Goal: Find specific page/section: Find specific page/section

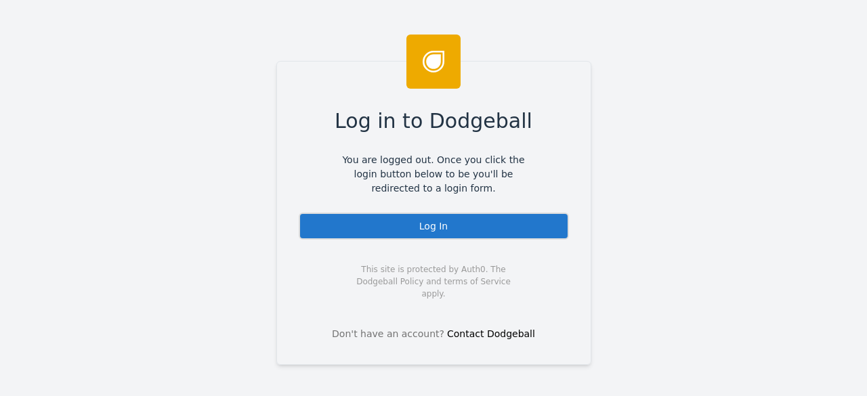
click at [435, 220] on div "Log In" at bounding box center [434, 226] width 270 height 27
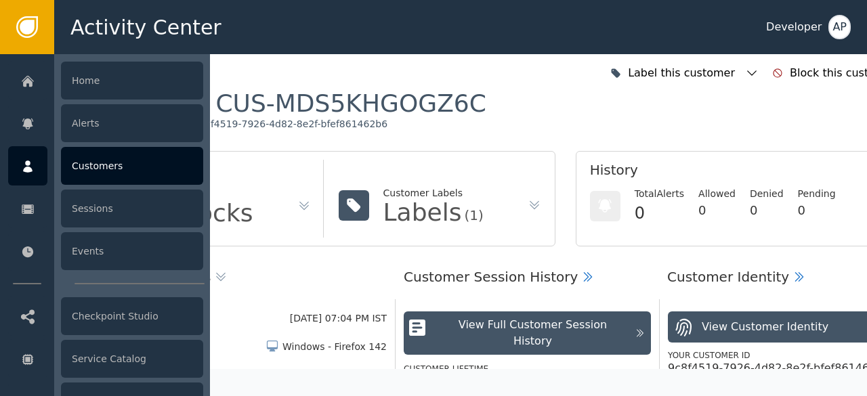
click at [91, 163] on div "Customers" at bounding box center [132, 166] width 142 height 38
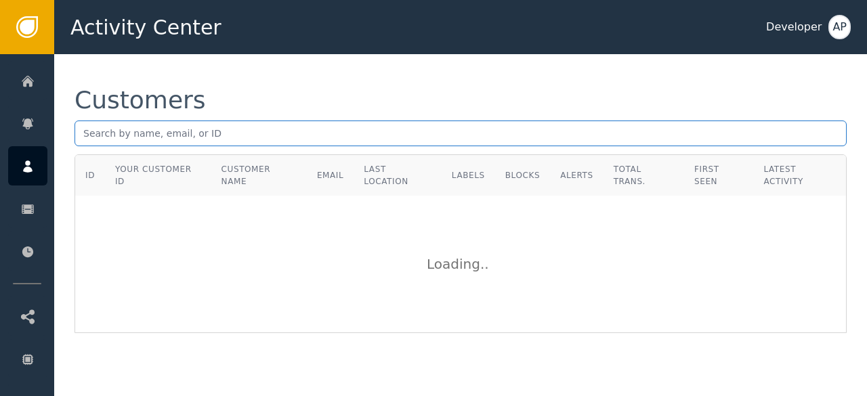
click at [92, 137] on input "text" at bounding box center [461, 134] width 772 height 26
paste input "domdeveloper7@gmail.com"
type input "domdeveloper7@gmail.com"
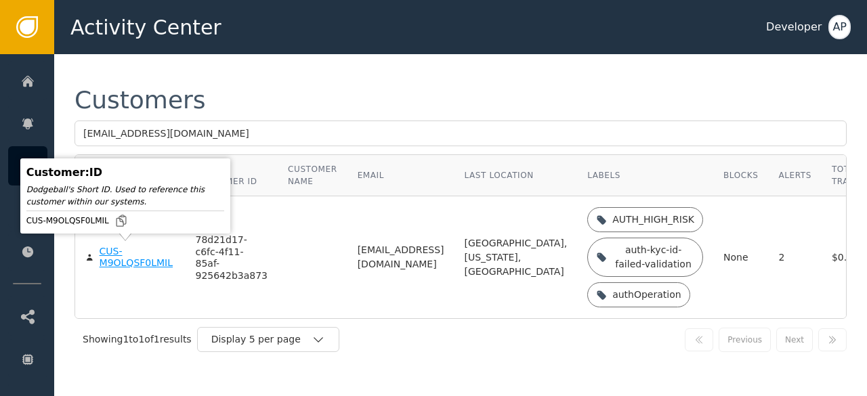
click at [128, 258] on div "CUS-M9OLQSF0LMIL" at bounding box center [138, 258] width 76 height 24
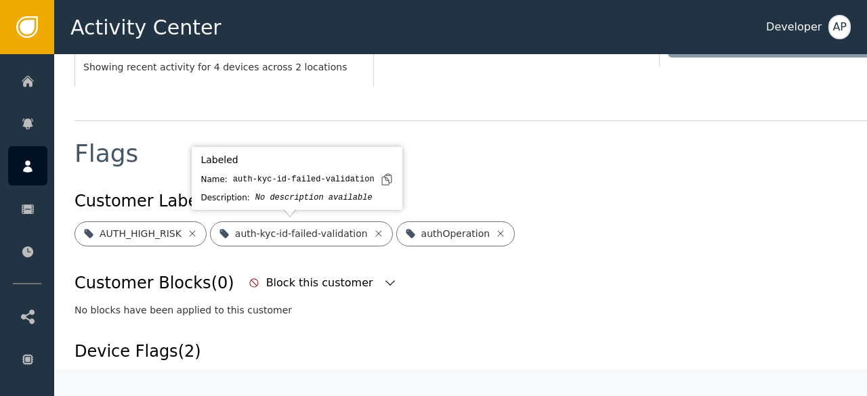
scroll to position [442, 0]
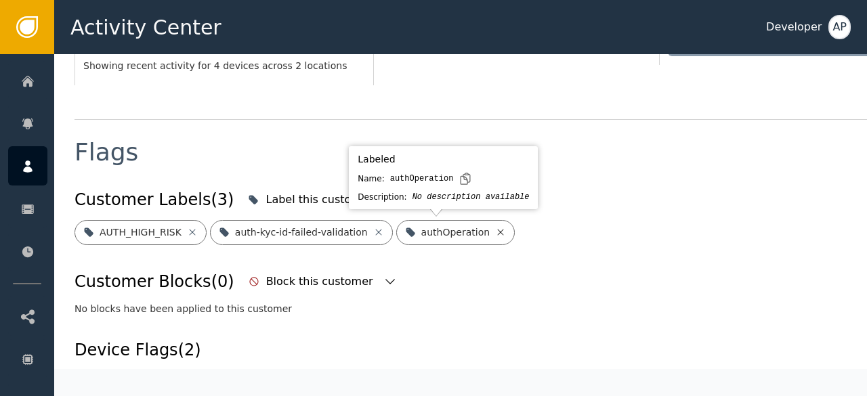
click at [495, 232] on icon at bounding box center [500, 232] width 11 height 11
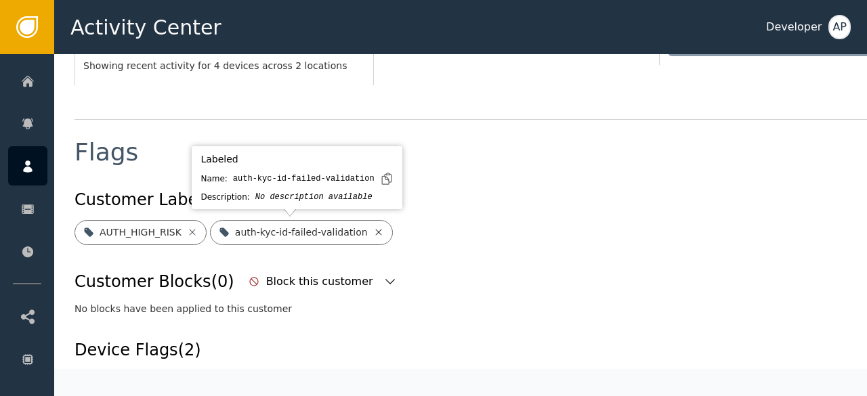
click at [375, 233] on icon at bounding box center [378, 232] width 6 height 6
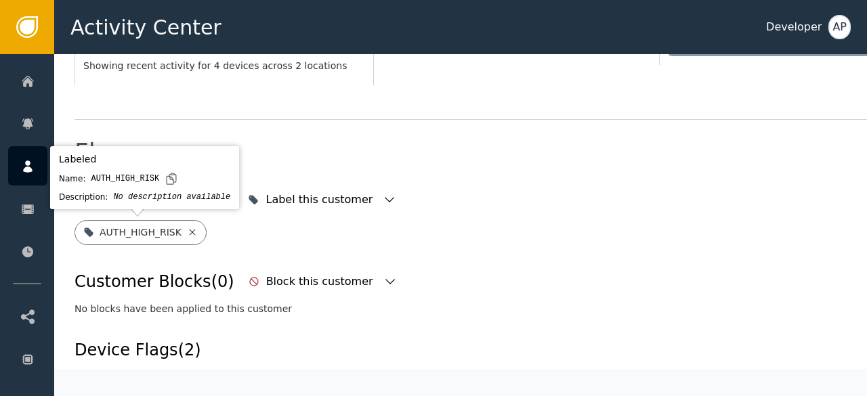
click at [188, 232] on icon at bounding box center [192, 232] width 11 height 11
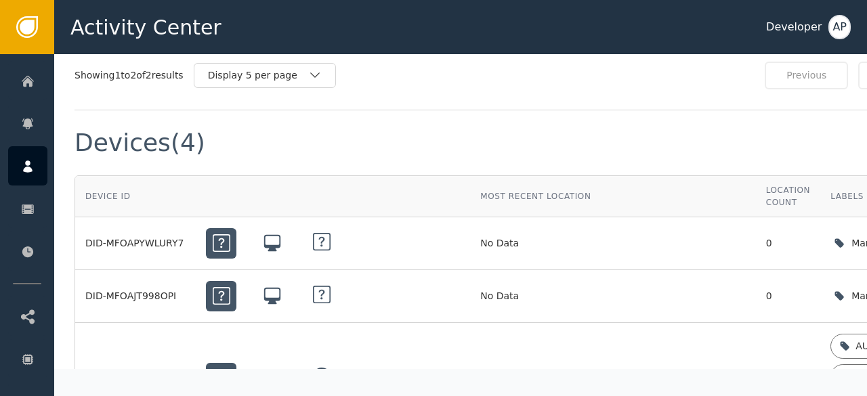
scroll to position [990, 0]
